Goal: Information Seeking & Learning: Understand process/instructions

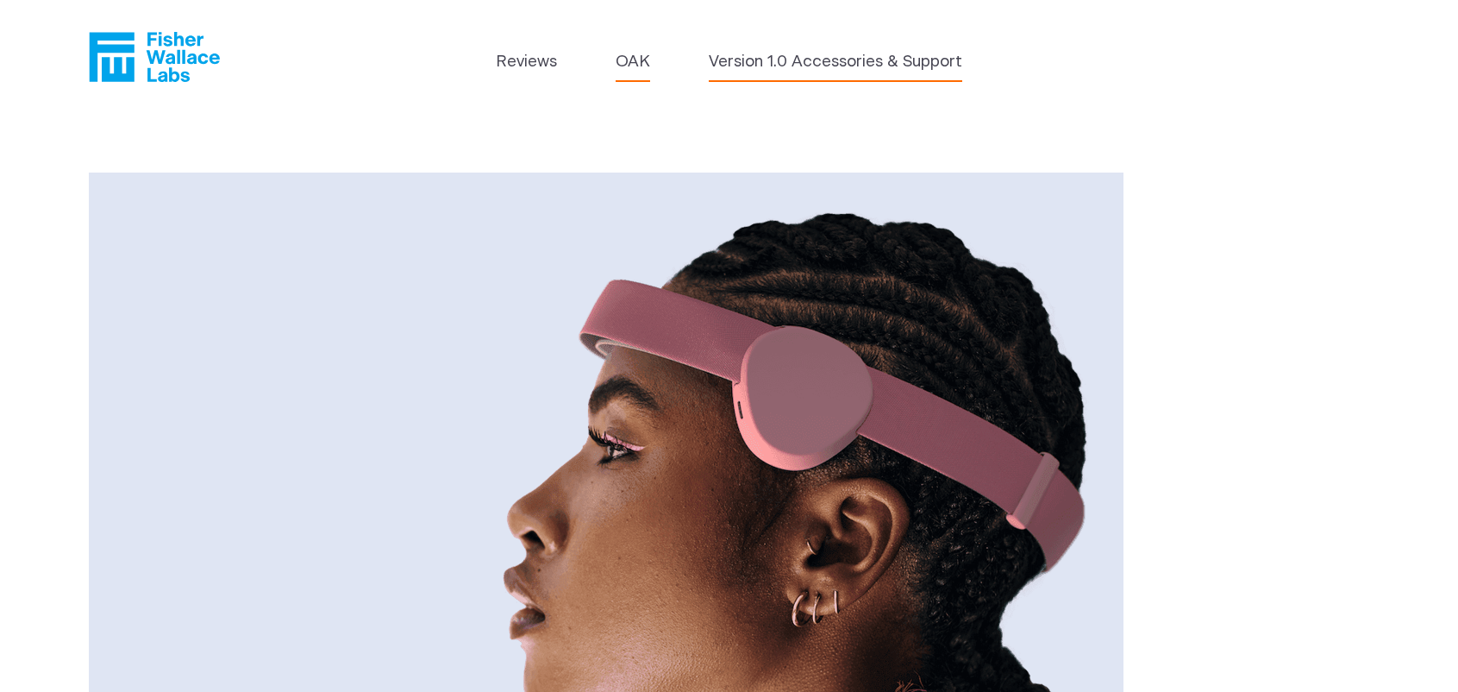
click at [815, 72] on link "Version 1.0 Accessories & Support" at bounding box center [836, 62] width 254 height 24
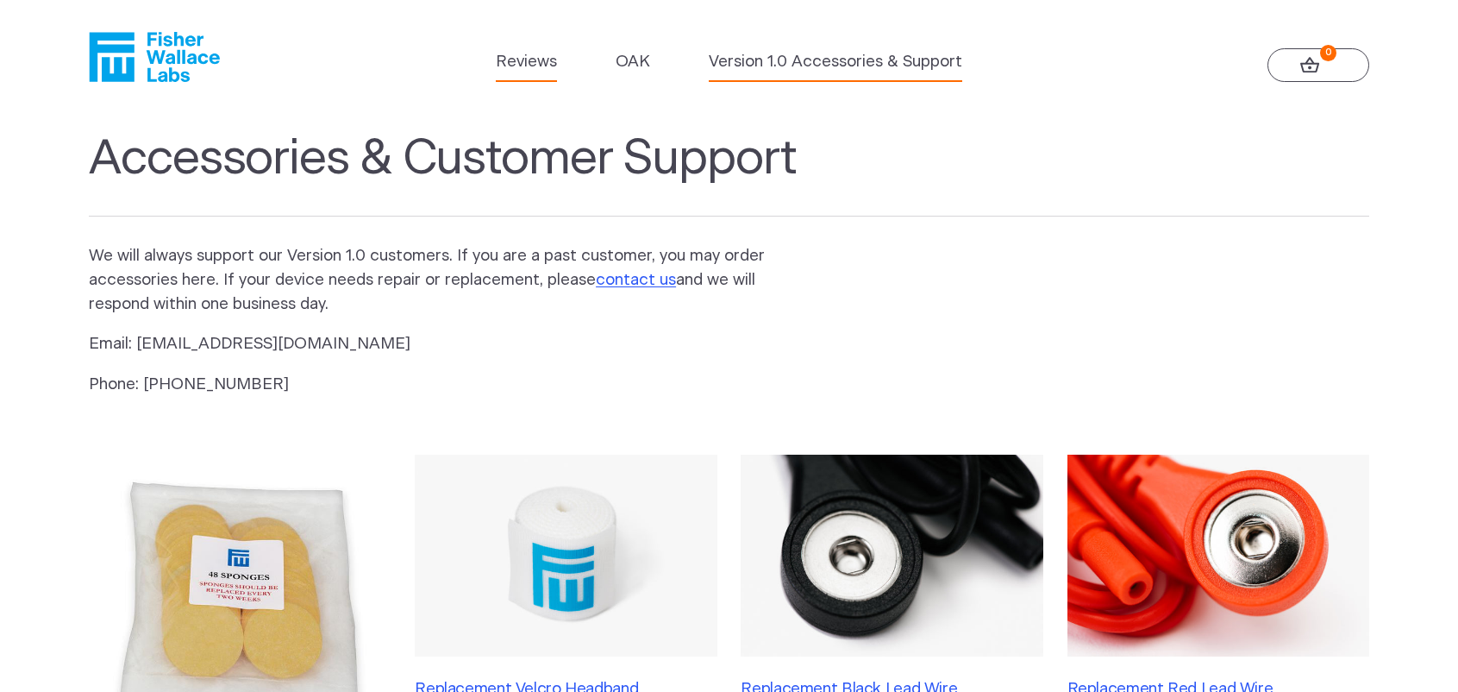
click at [519, 61] on link "Reviews" at bounding box center [526, 62] width 61 height 24
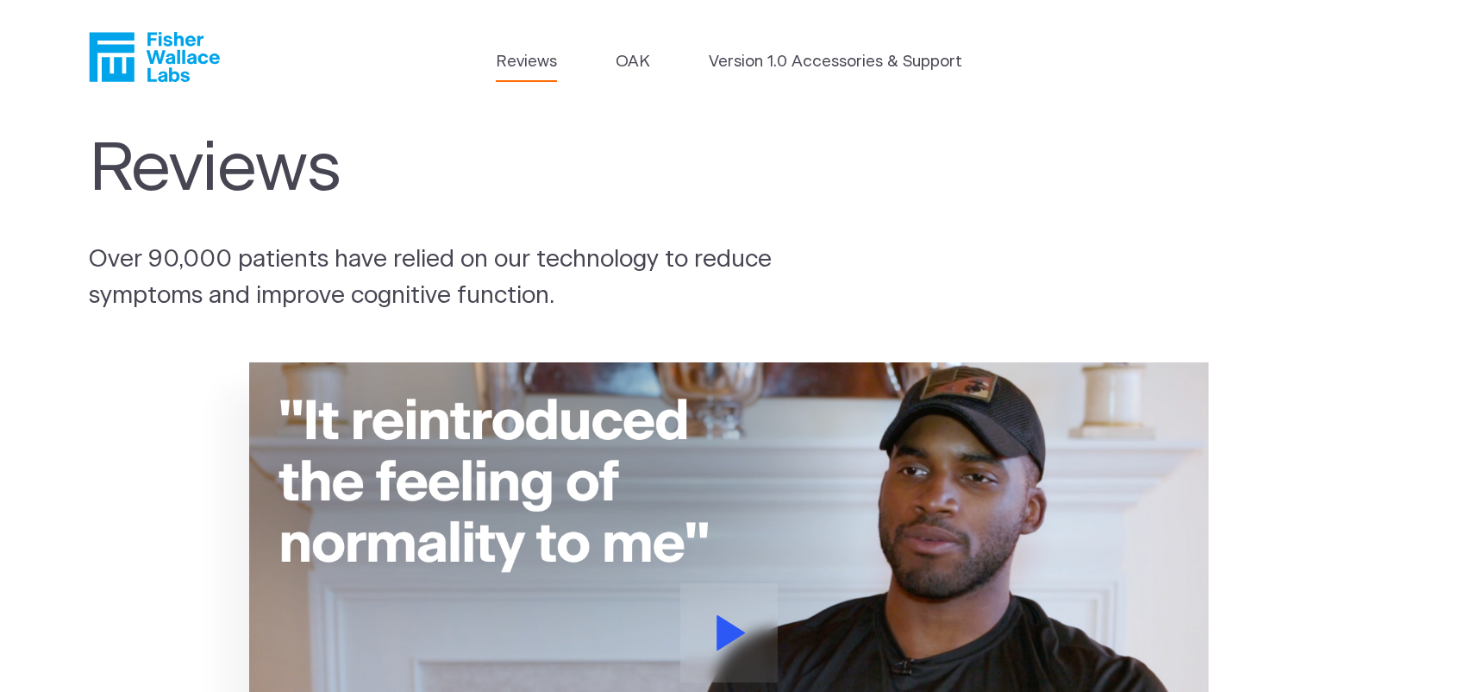
click at [623, 77] on li "OAK" at bounding box center [633, 66] width 34 height 32
click at [630, 67] on link "OAK" at bounding box center [633, 62] width 34 height 24
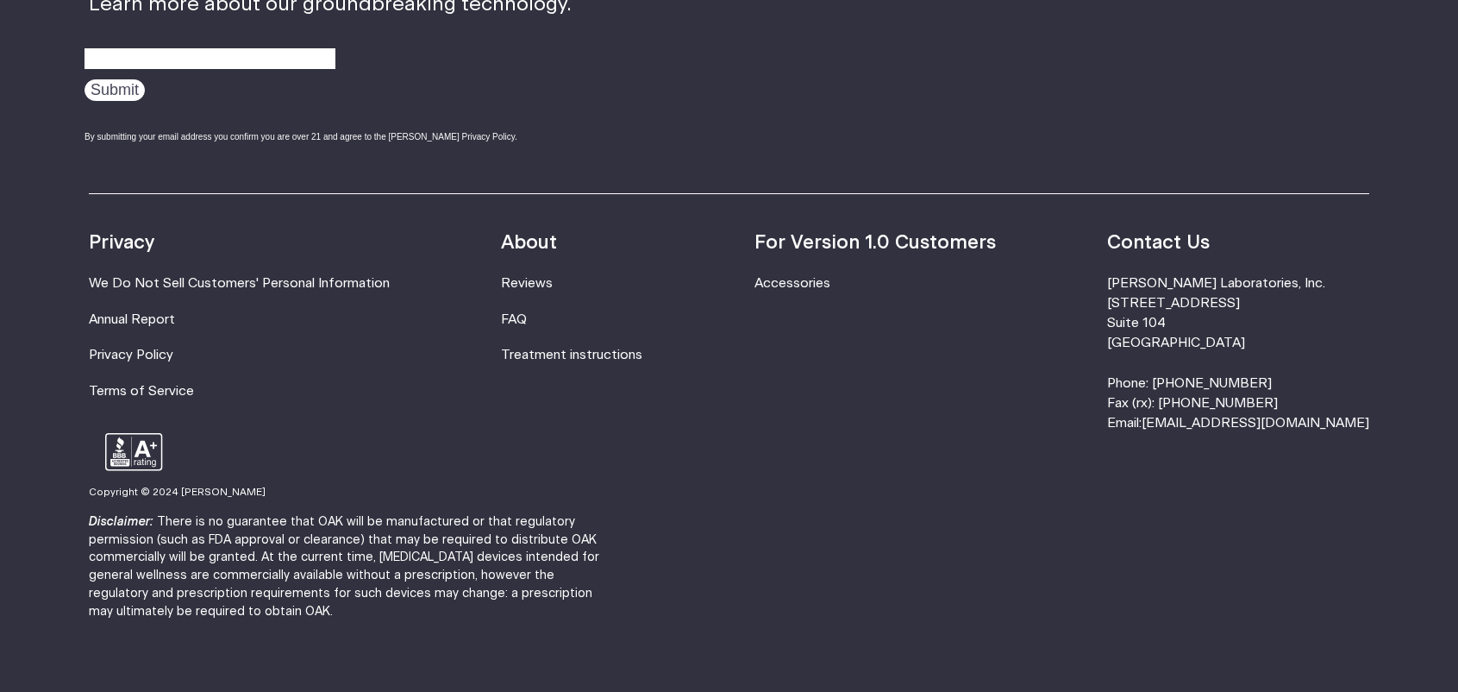
scroll to position [3281, 0]
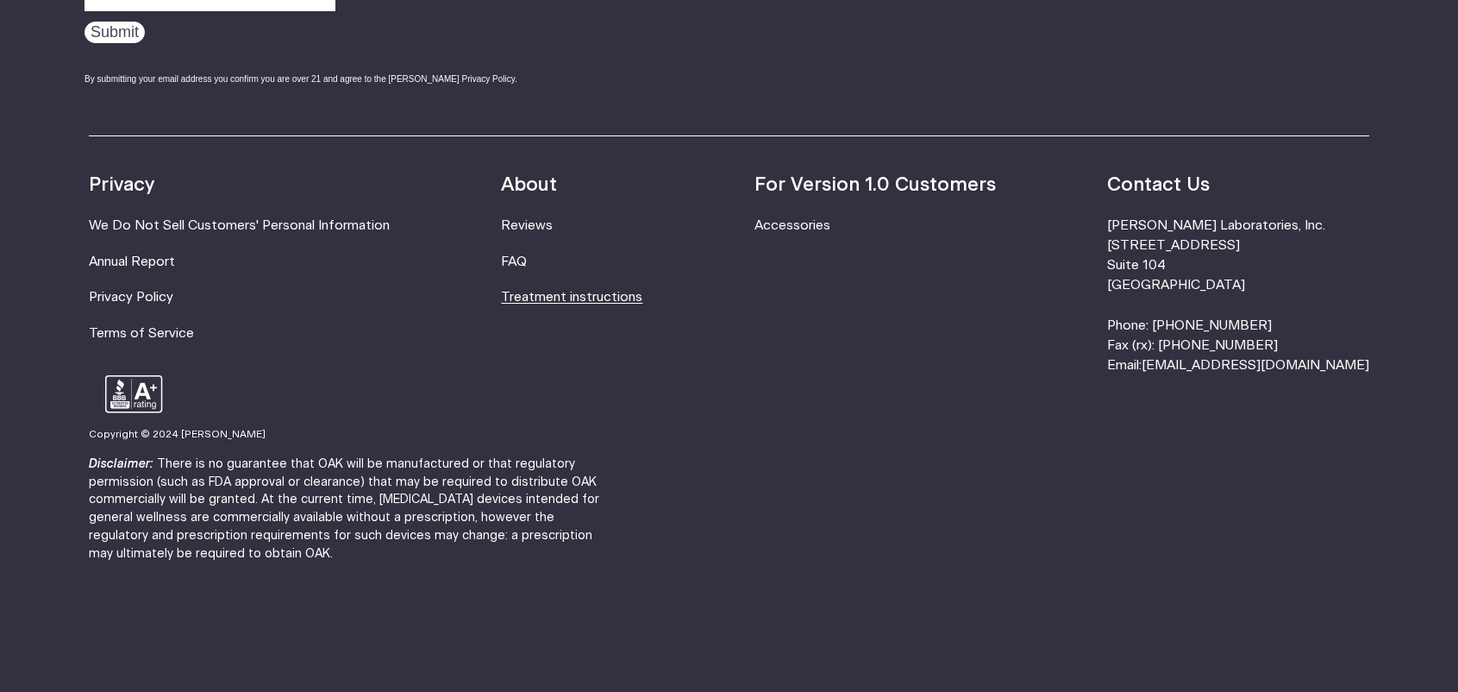
click at [591, 291] on link "Treatment instructions" at bounding box center [571, 297] width 141 height 13
